Goal: Navigation & Orientation: Find specific page/section

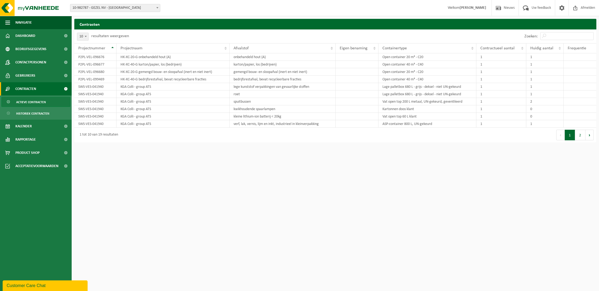
click at [102, 9] on span "10-982787 - GEZEL NV - [GEOGRAPHIC_DATA]" at bounding box center [115, 7] width 90 height 7
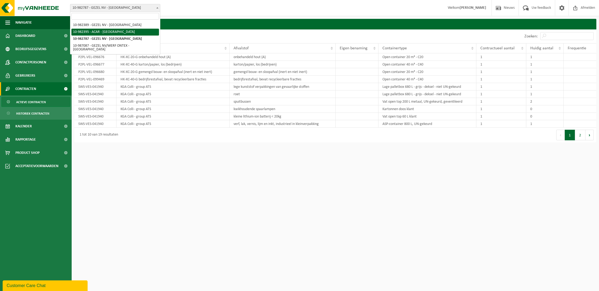
select select "162558"
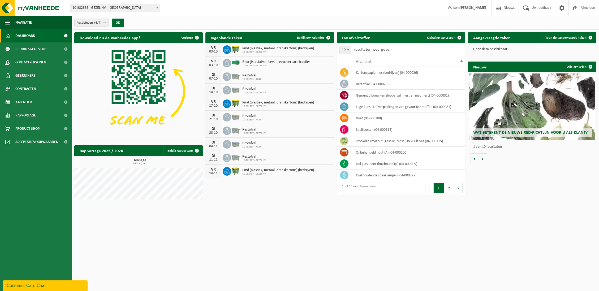
click at [103, 10] on span "10-982389 - GEZEL NV - [GEOGRAPHIC_DATA]" at bounding box center [115, 7] width 90 height 7
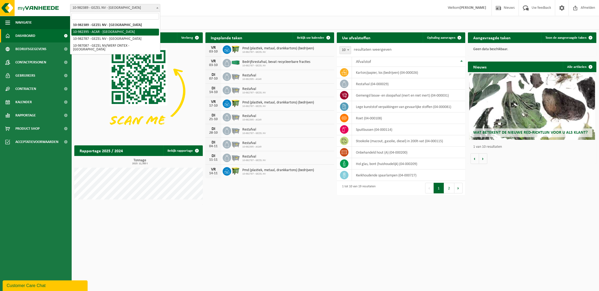
select select "162558"
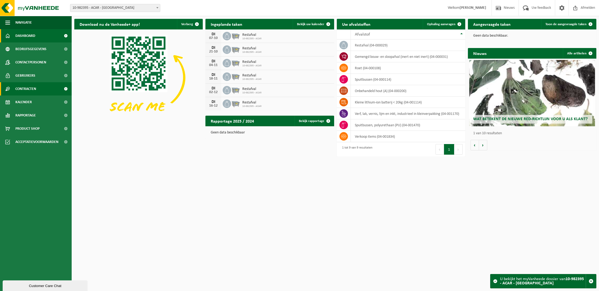
click at [36, 91] on span "Contracten" at bounding box center [25, 88] width 21 height 13
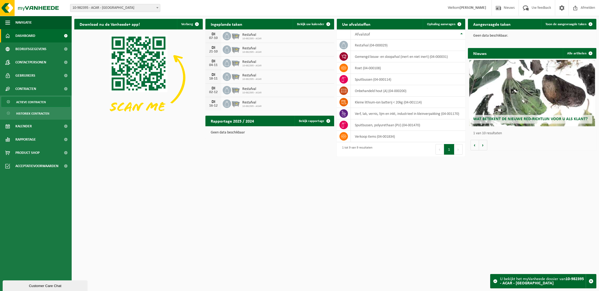
click at [36, 99] on span "Actieve contracten" at bounding box center [31, 102] width 30 height 10
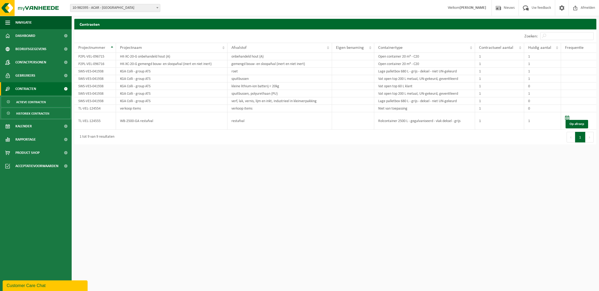
click at [37, 117] on span "Historiek contracten" at bounding box center [32, 113] width 33 height 10
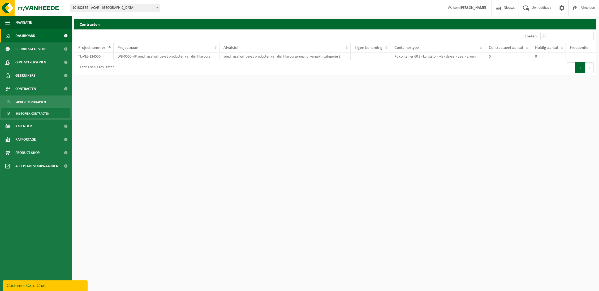
click at [44, 38] on link "Dashboard" at bounding box center [36, 35] width 72 height 13
